Goal: Navigation & Orientation: Find specific page/section

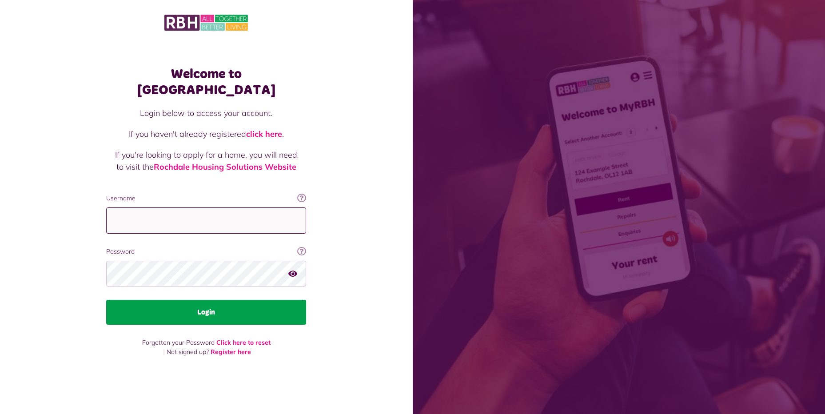
type input "**********"
click at [190, 303] on button "Login" at bounding box center [206, 312] width 200 height 25
click at [223, 300] on button "Login" at bounding box center [206, 312] width 200 height 25
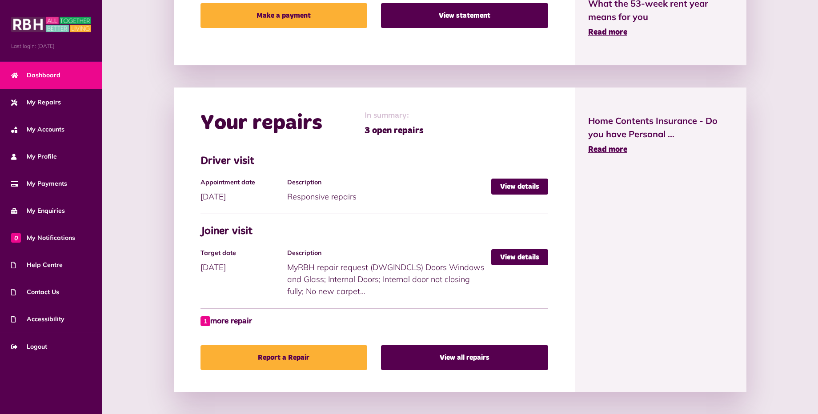
scroll to position [311, 0]
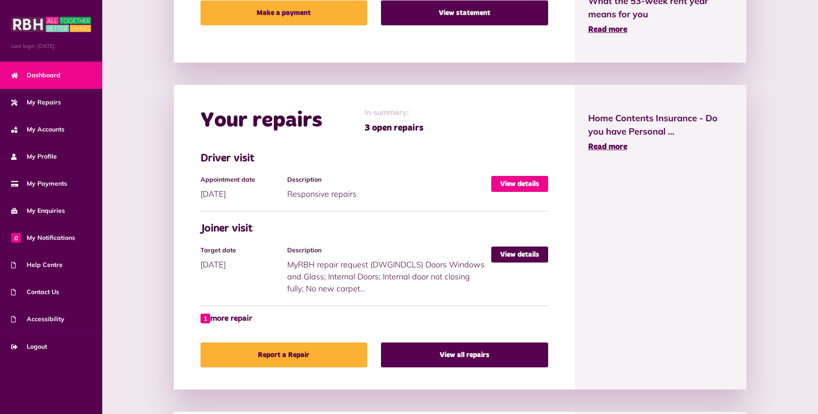
click at [515, 182] on link "View details" at bounding box center [519, 184] width 57 height 16
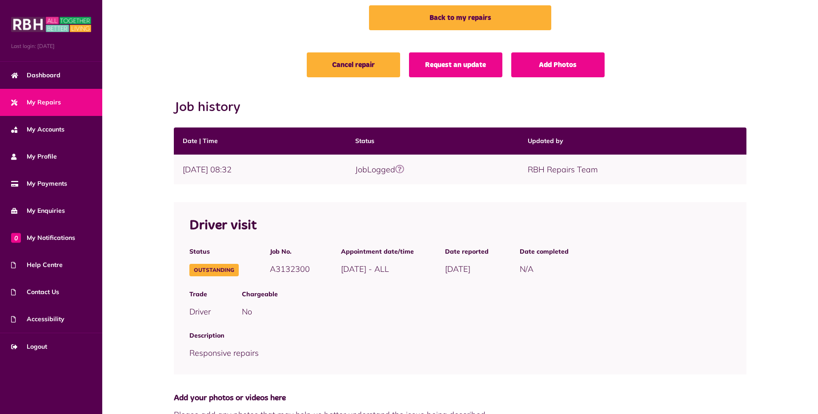
scroll to position [52, 0]
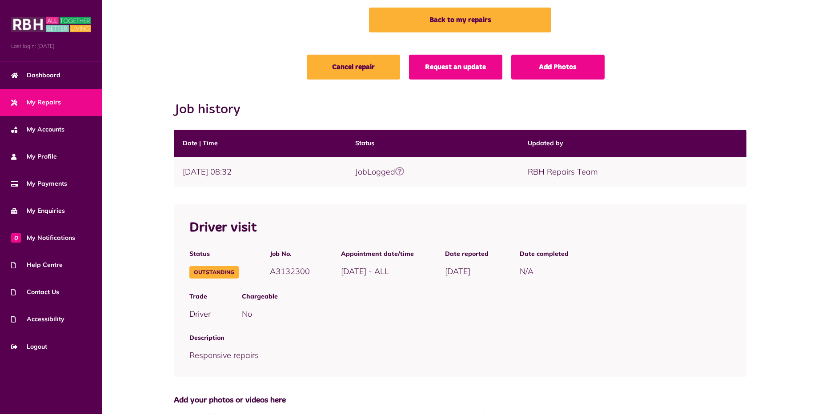
click at [57, 100] on span "My Repairs" at bounding box center [36, 102] width 50 height 9
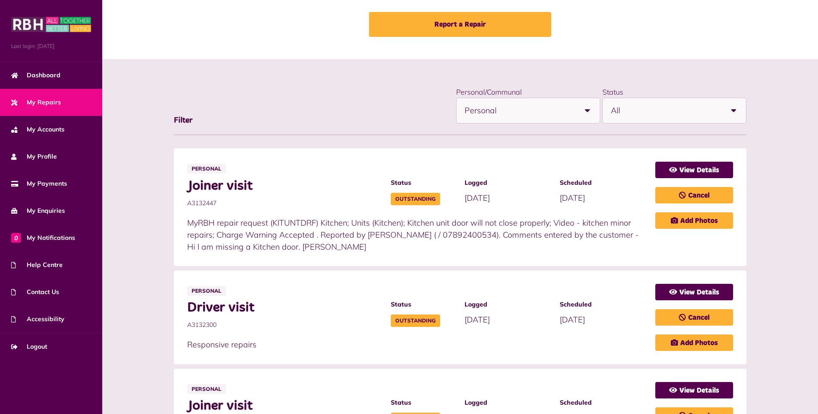
scroll to position [89, 0]
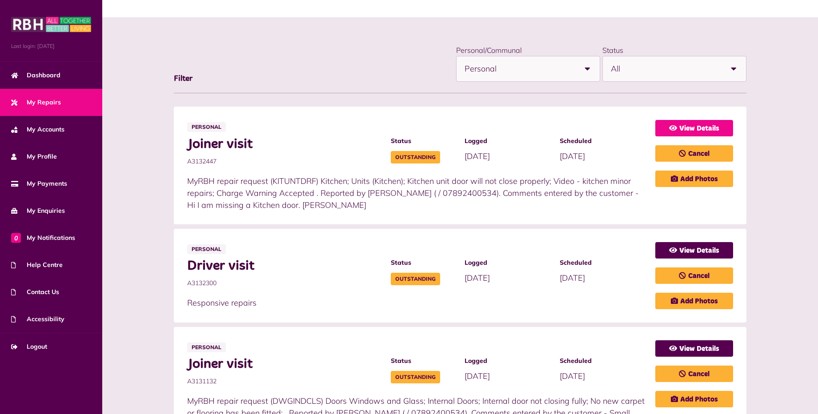
click at [684, 126] on link "View Details" at bounding box center [694, 128] width 78 height 16
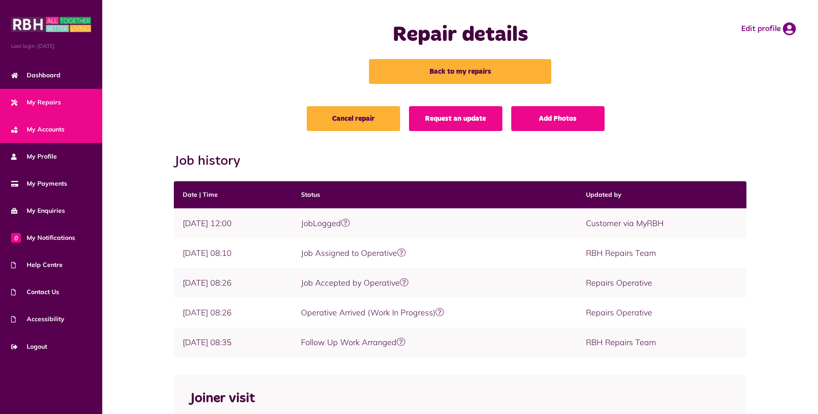
click at [64, 133] on span "My Accounts" at bounding box center [37, 129] width 53 height 9
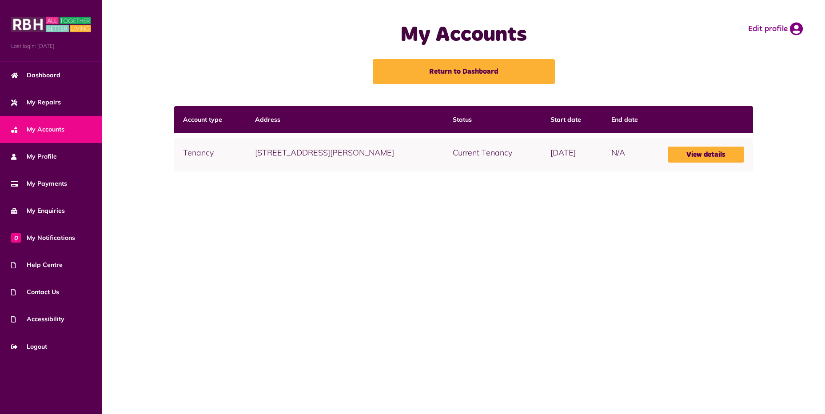
drag, startPoint x: 717, startPoint y: 155, endPoint x: 703, endPoint y: 164, distance: 17.1
click at [716, 155] on link "View details" at bounding box center [706, 155] width 76 height 16
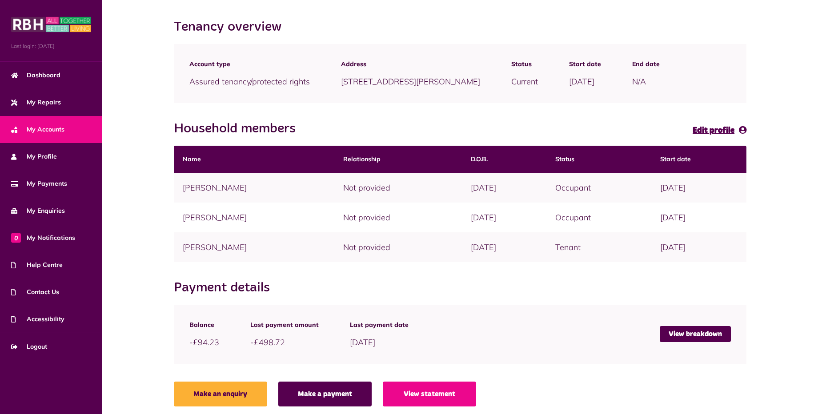
scroll to position [89, 0]
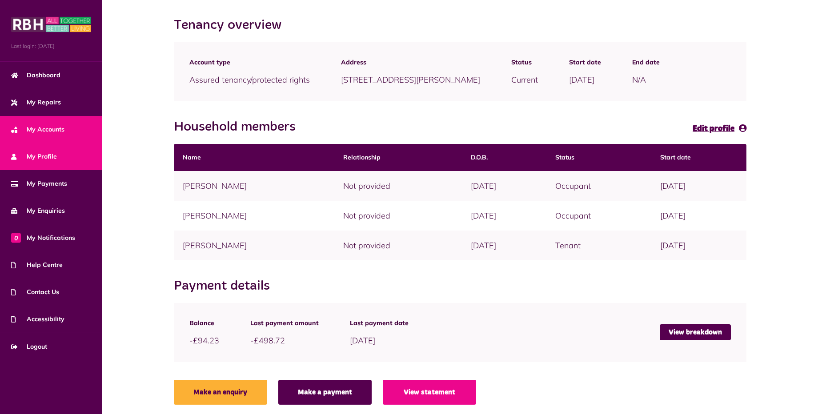
click at [64, 154] on link "My Profile" at bounding box center [51, 156] width 102 height 27
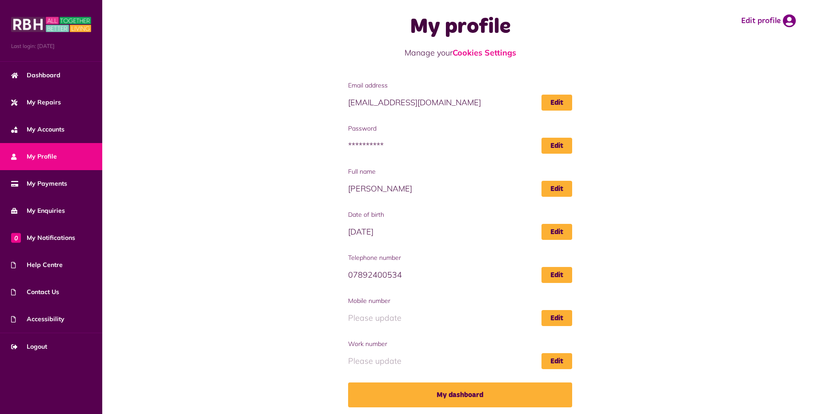
scroll to position [10, 0]
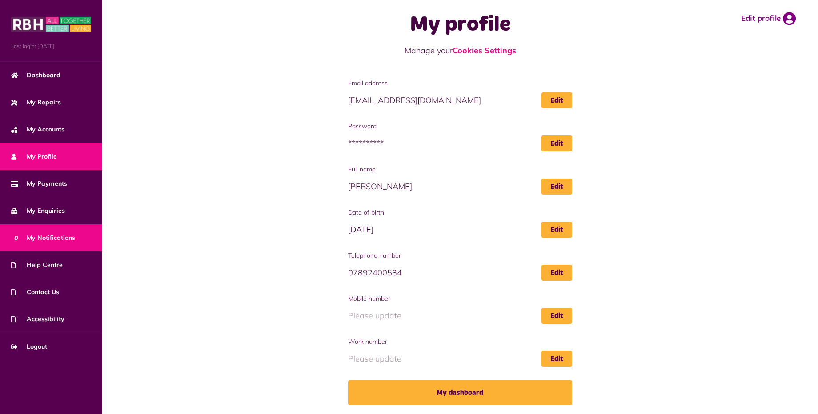
click at [73, 240] on span "0 My Notifications" at bounding box center [43, 237] width 64 height 9
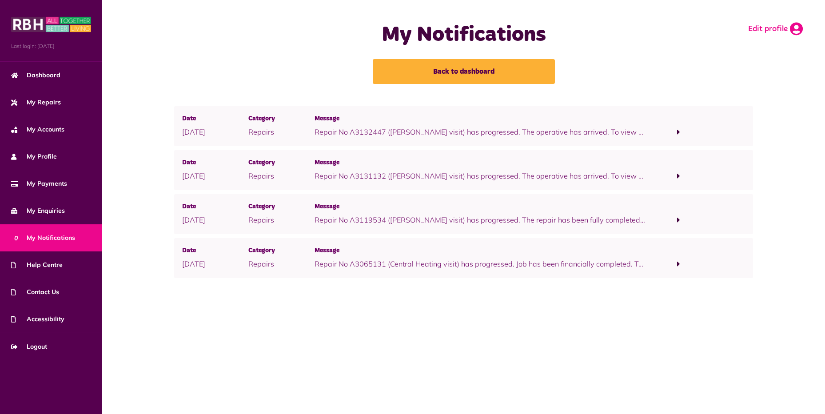
click at [796, 27] on icon at bounding box center [796, 28] width 13 height 13
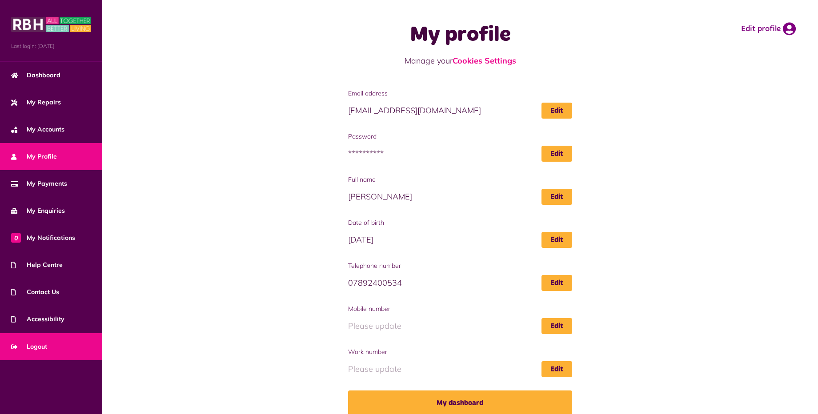
click at [42, 347] on span "Logout" at bounding box center [29, 346] width 36 height 9
